Goal: Complete application form: Complete application form

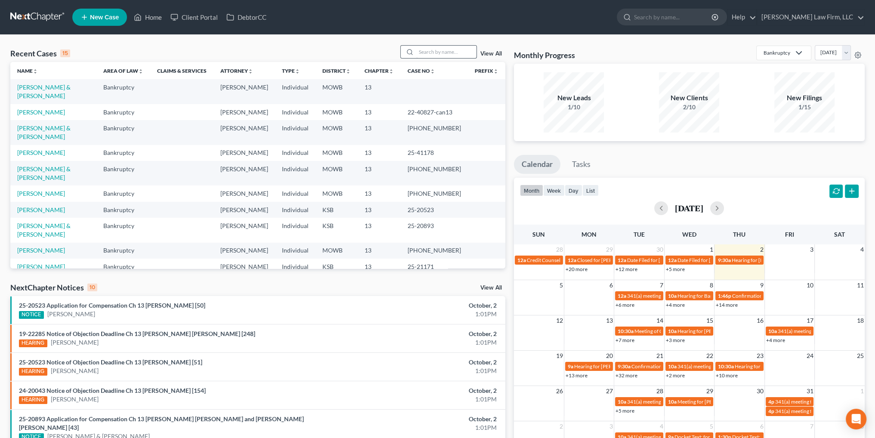
click at [432, 58] on input "search" at bounding box center [446, 52] width 60 height 12
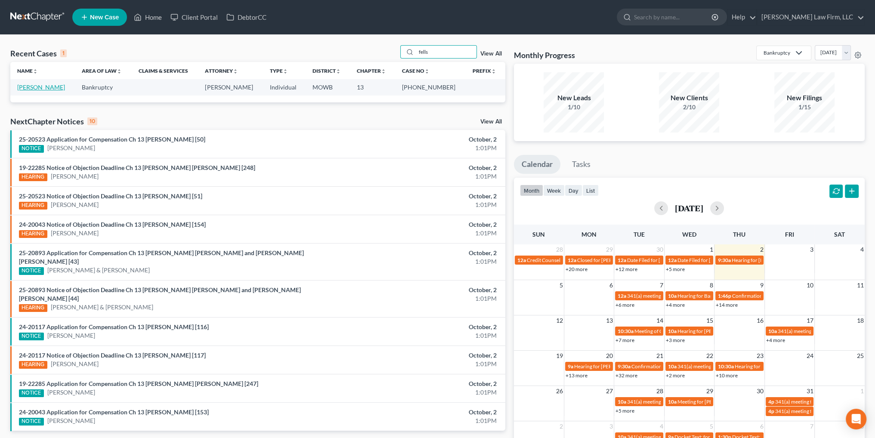
type input "fells"
click at [32, 87] on link "[PERSON_NAME]" at bounding box center [41, 86] width 48 height 7
select select "6"
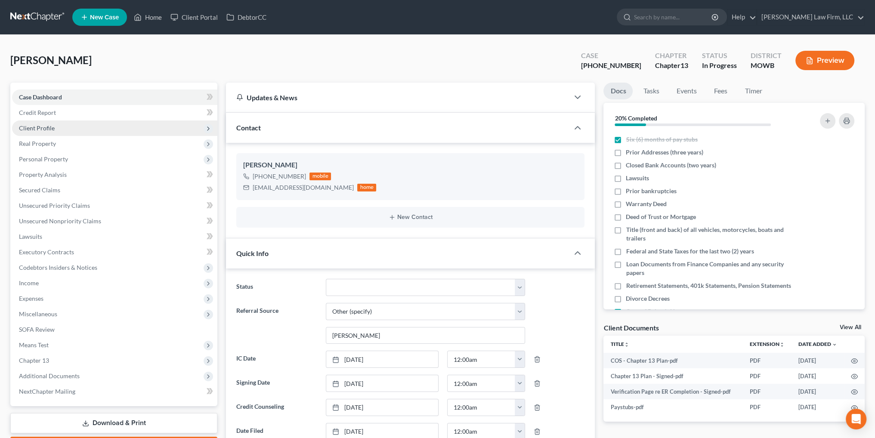
scroll to position [3203, 0]
click at [44, 127] on span "Client Profile" at bounding box center [37, 127] width 36 height 7
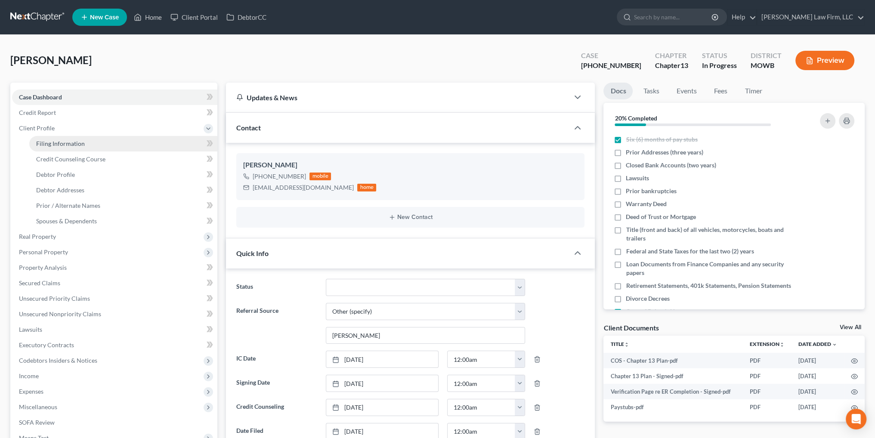
click at [71, 142] on span "Filing Information" at bounding box center [60, 143] width 49 height 7
select select "1"
select select "0"
select select "3"
select select "26"
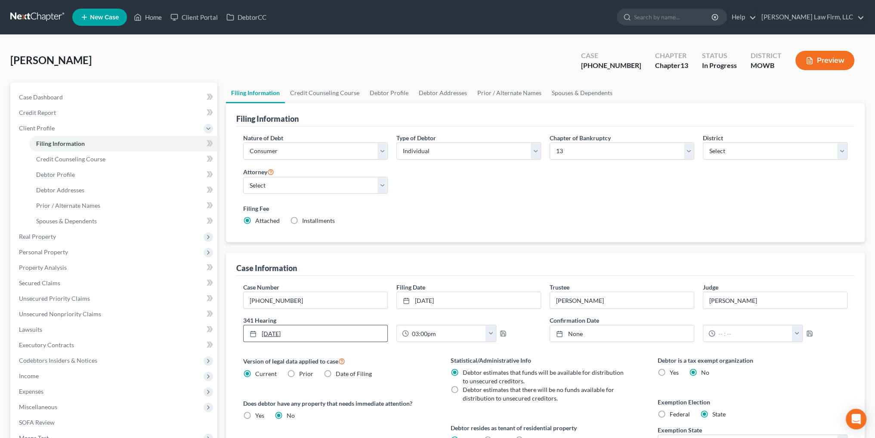
click at [377, 333] on link "[DATE]" at bounding box center [316, 333] width 144 height 16
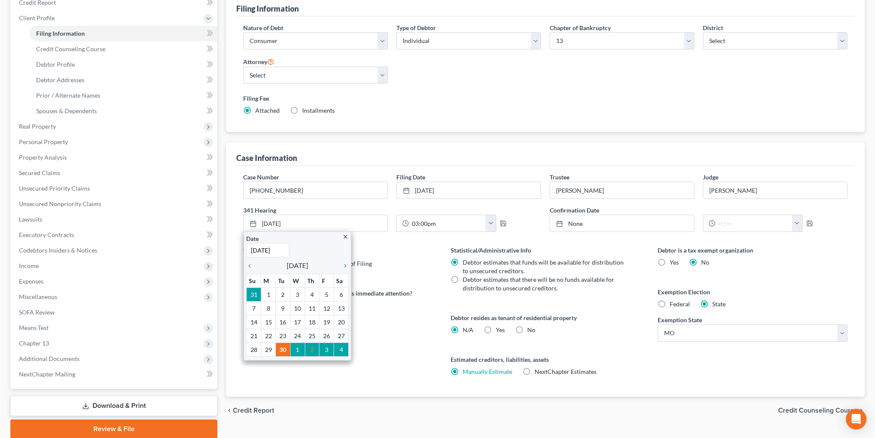
scroll to position [129, 0]
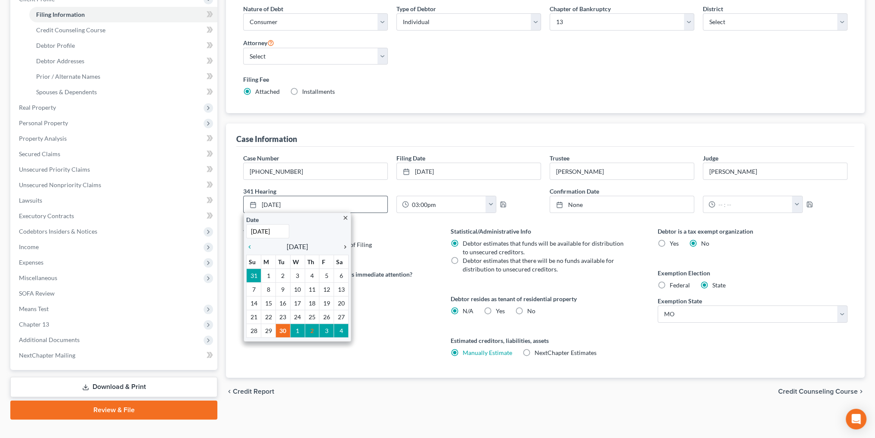
click at [345, 244] on icon "chevron_right" at bounding box center [342, 247] width 11 height 7
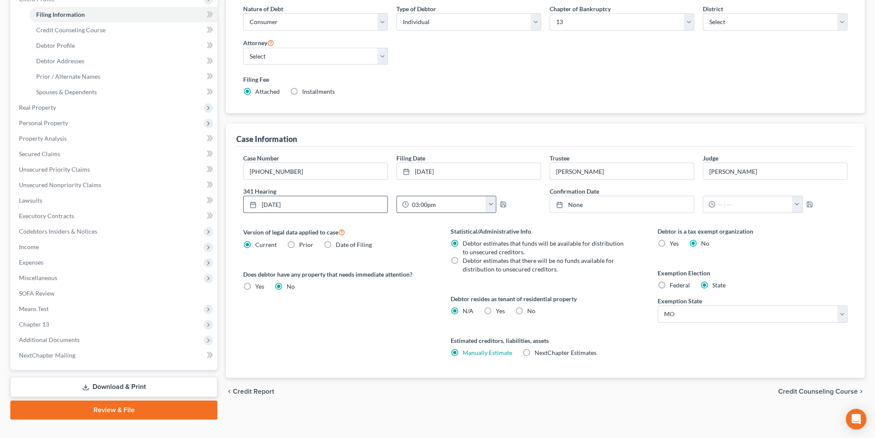
click at [490, 202] on button "button" at bounding box center [490, 204] width 10 height 16
click at [498, 285] on link "12:00pm" at bounding box center [508, 286] width 48 height 15
type input "12:00pm"
click at [502, 202] on icon "button" at bounding box center [503, 204] width 7 height 7
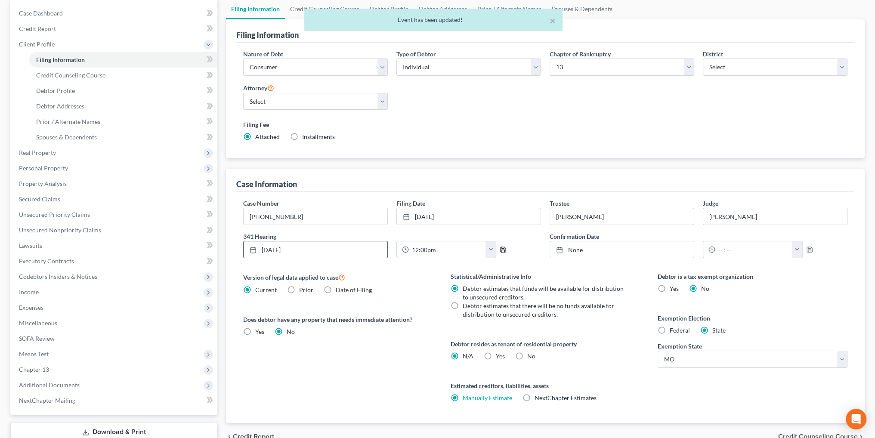
scroll to position [0, 0]
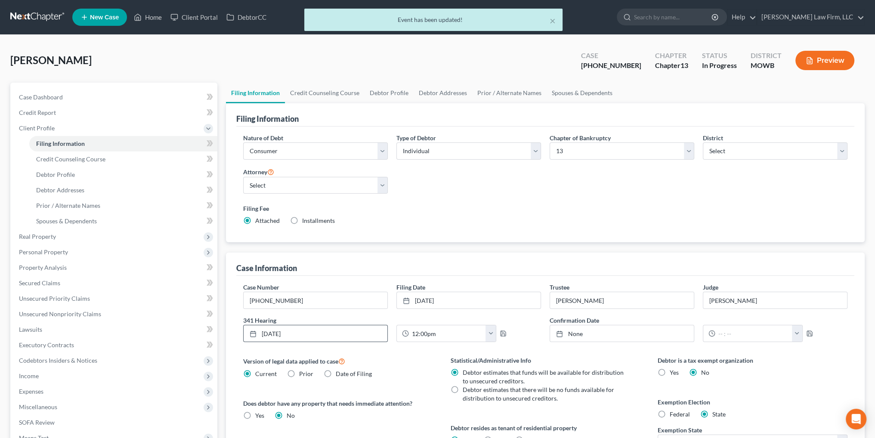
click at [146, 13] on div "× Event has been updated!" at bounding box center [433, 22] width 875 height 27
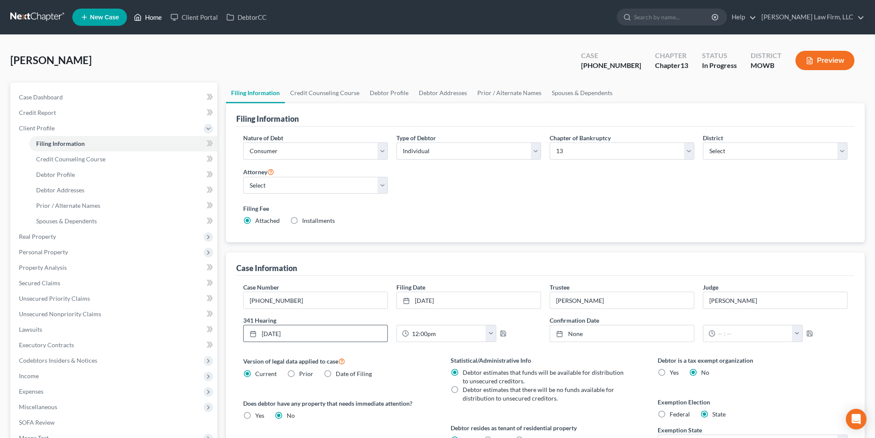
click at [148, 16] on link "Home" at bounding box center [148, 16] width 37 height 15
